Goal: Task Accomplishment & Management: Manage account settings

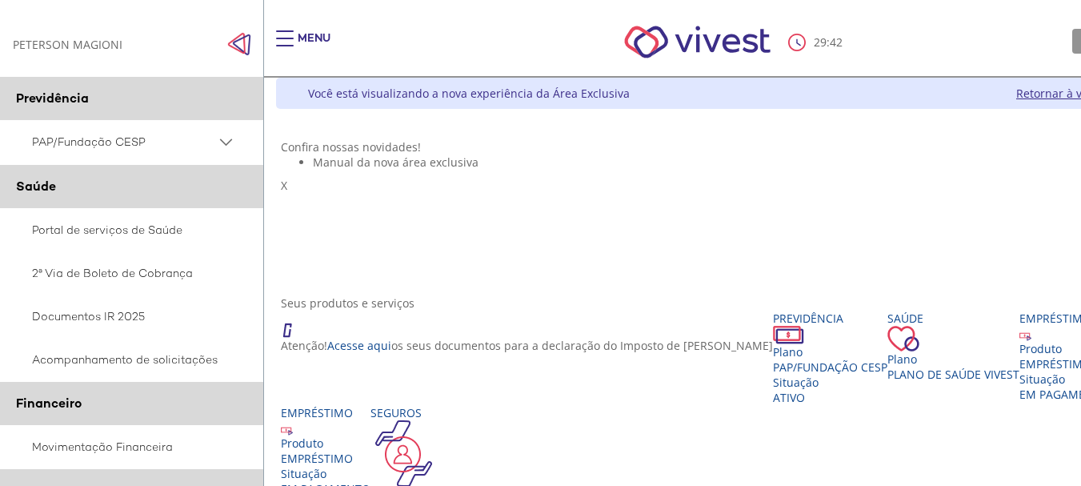
click at [65, 46] on div "PETERSON MAGIONI PETERSON MAGIONI" at bounding box center [68, 44] width 110 height 15
click at [235, 38] on img "Click to close side navigation." at bounding box center [239, 44] width 24 height 24
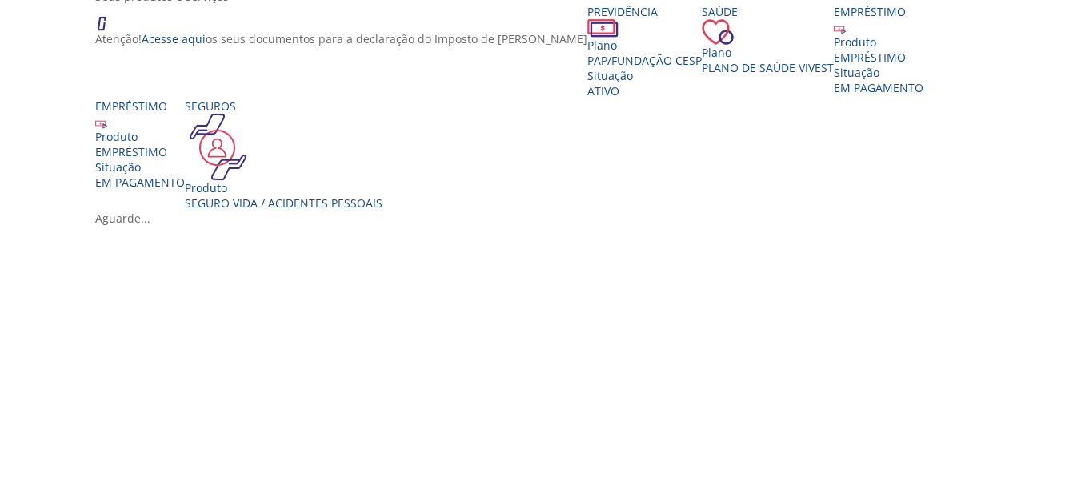
scroll to position [320, 0]
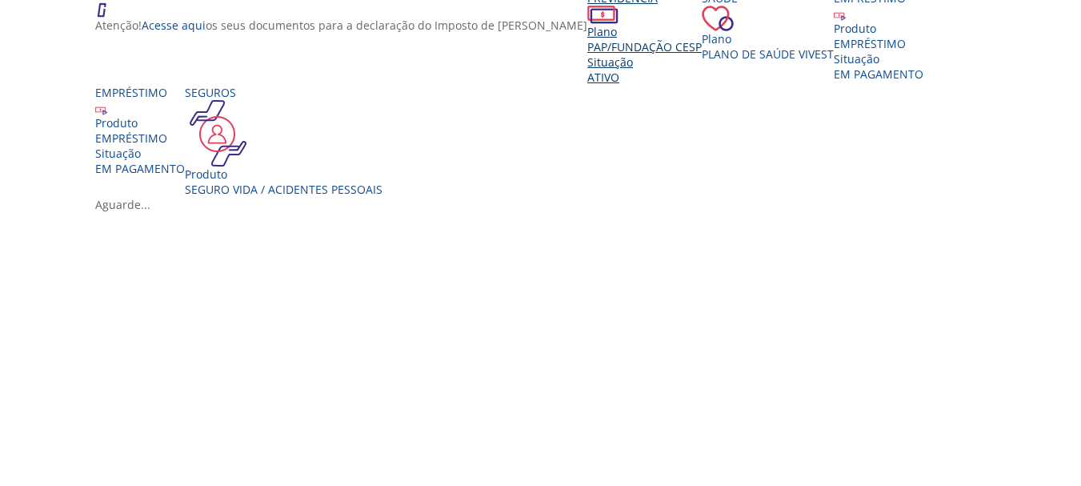
click at [587, 39] on div "Plano" at bounding box center [644, 31] width 114 height 15
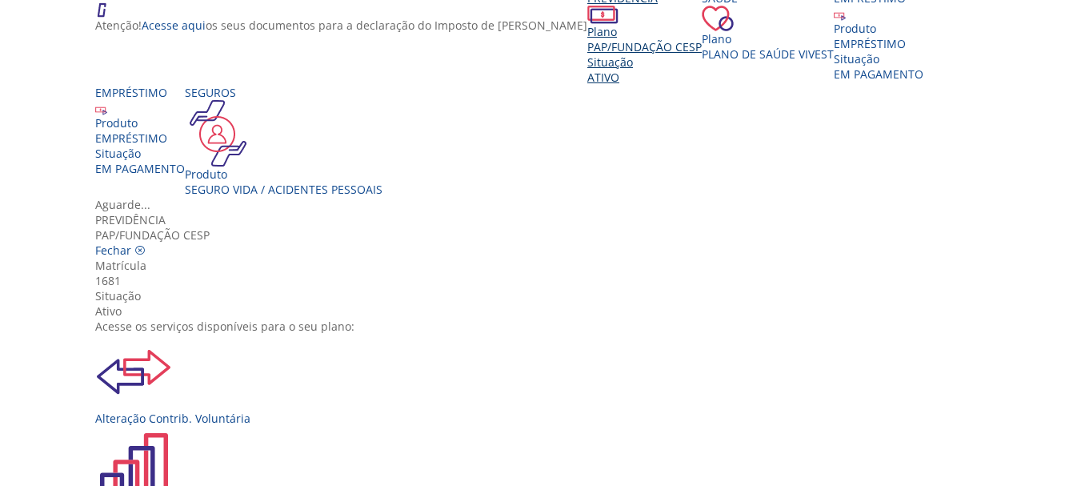
scroll to position [54, 0]
click at [311, 334] on div "Alteração Contrib. Voluntária" at bounding box center [546, 380] width 903 height 92
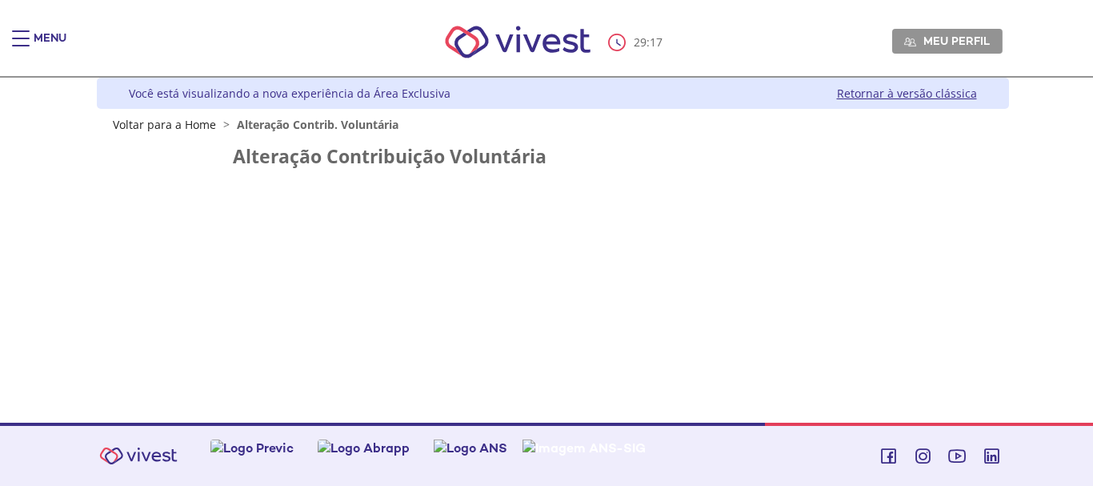
click at [895, 94] on link "Retornar à versão clássica" at bounding box center [907, 93] width 140 height 15
